Goal: Check status: Check status

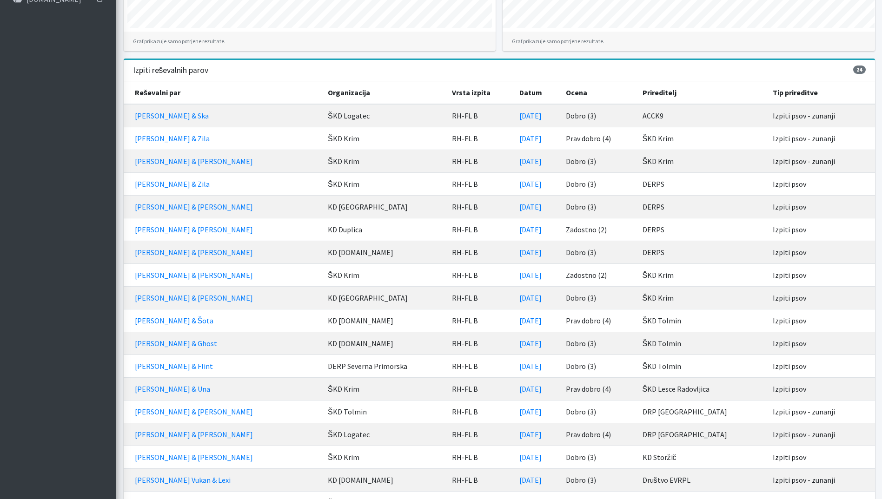
scroll to position [484, 0]
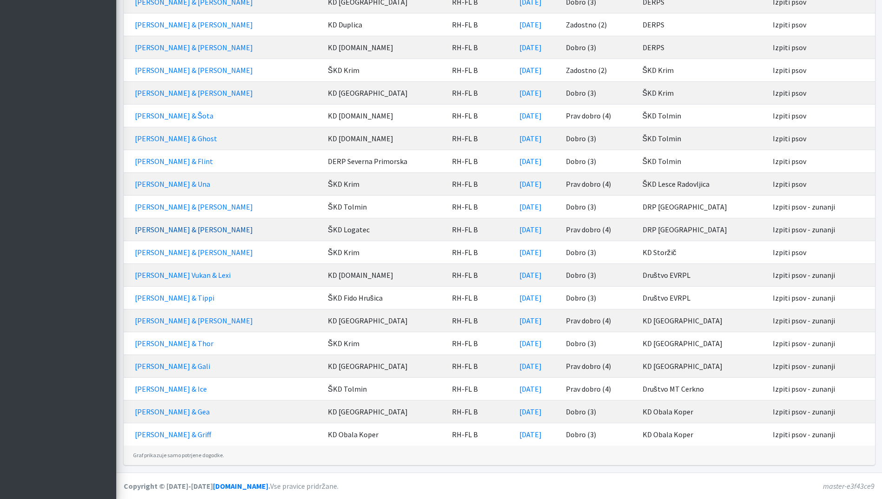
click at [186, 226] on link "[PERSON_NAME] & [PERSON_NAME]" at bounding box center [194, 229] width 118 height 9
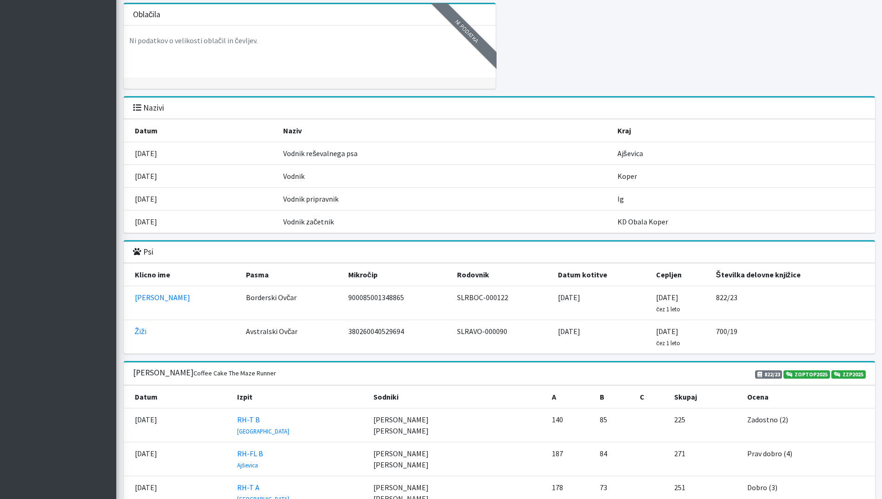
scroll to position [1116, 0]
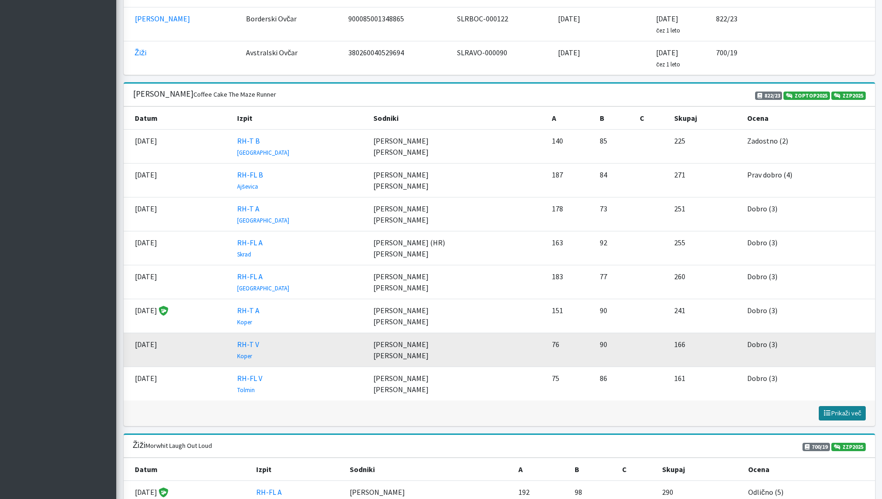
drag, startPoint x: 848, startPoint y: 414, endPoint x: 847, endPoint y: 420, distance: 5.6
click at [847, 420] on button "Prikaži manj Prikaži več" at bounding box center [842, 413] width 47 height 14
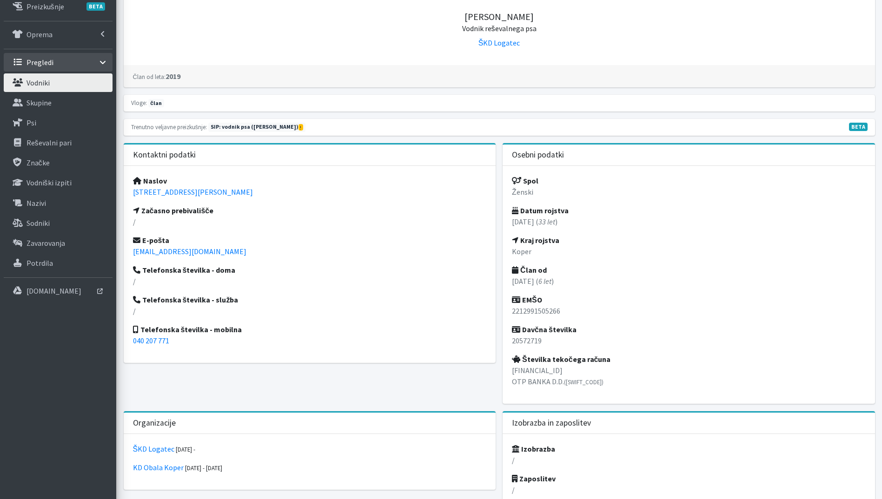
scroll to position [0, 0]
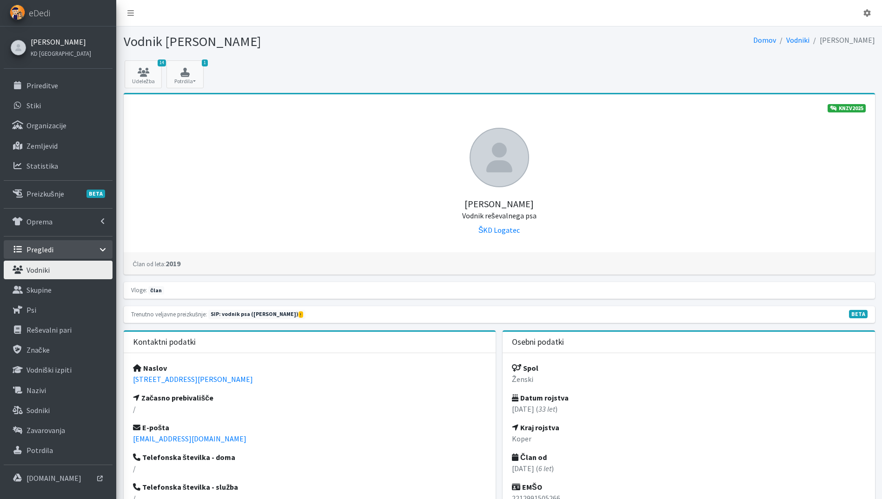
click at [56, 42] on link "[PERSON_NAME]" at bounding box center [61, 41] width 60 height 11
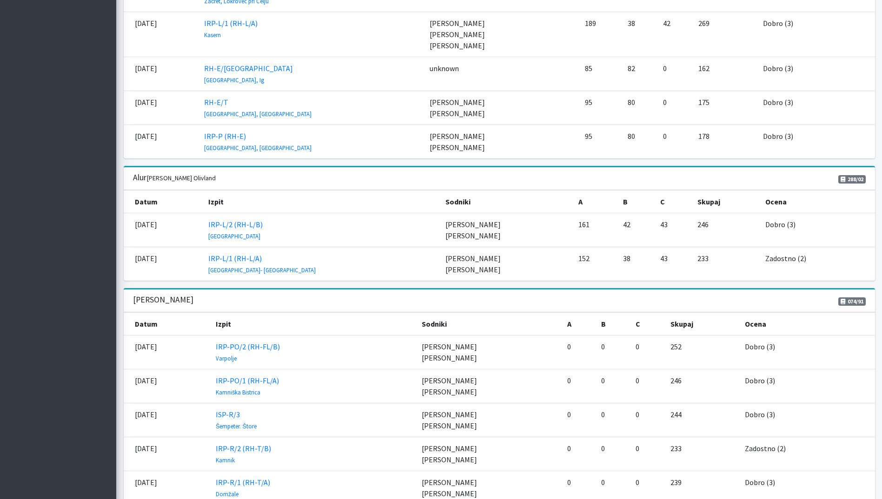
scroll to position [1674, 0]
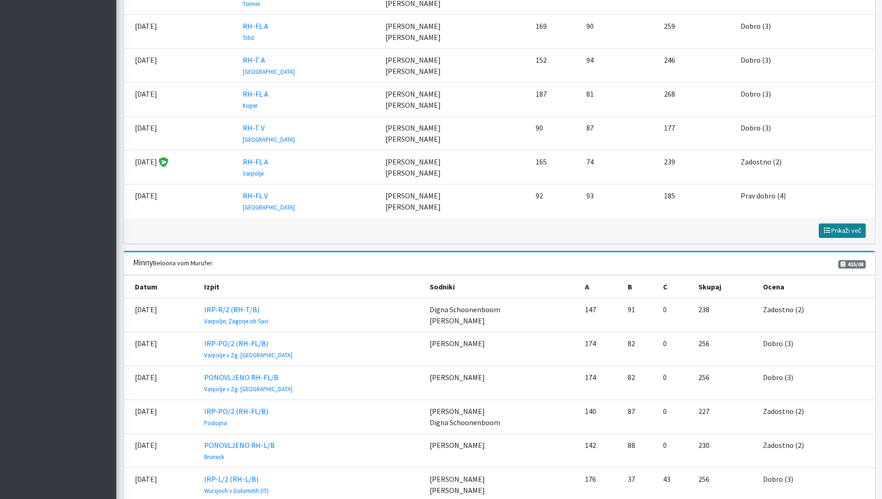
drag, startPoint x: 861, startPoint y: 218, endPoint x: 691, endPoint y: 256, distance: 174.3
click at [860, 226] on span "Prikaži več" at bounding box center [842, 230] width 39 height 8
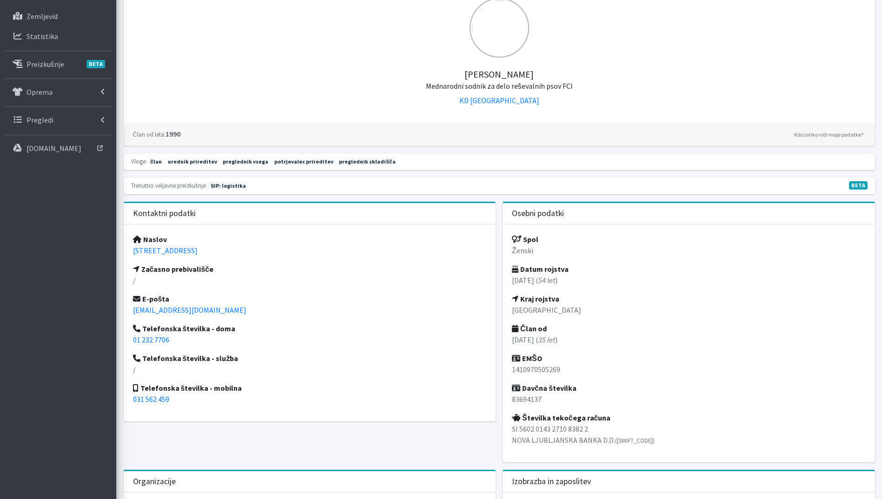
scroll to position [0, 0]
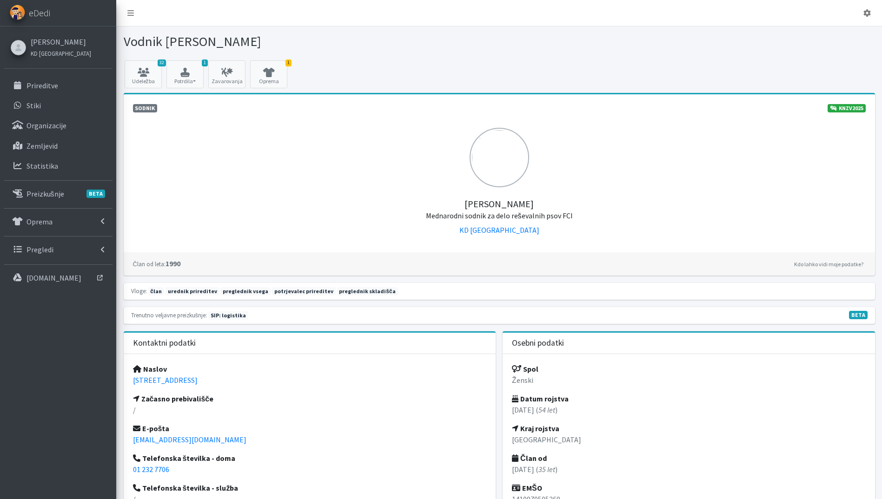
click at [54, 36] on div "[PERSON_NAME] KD [GEOGRAPHIC_DATA]" at bounding box center [59, 47] width 67 height 27
click at [62, 44] on link "[PERSON_NAME]" at bounding box center [61, 41] width 60 height 11
